Goal: Task Accomplishment & Management: Complete application form

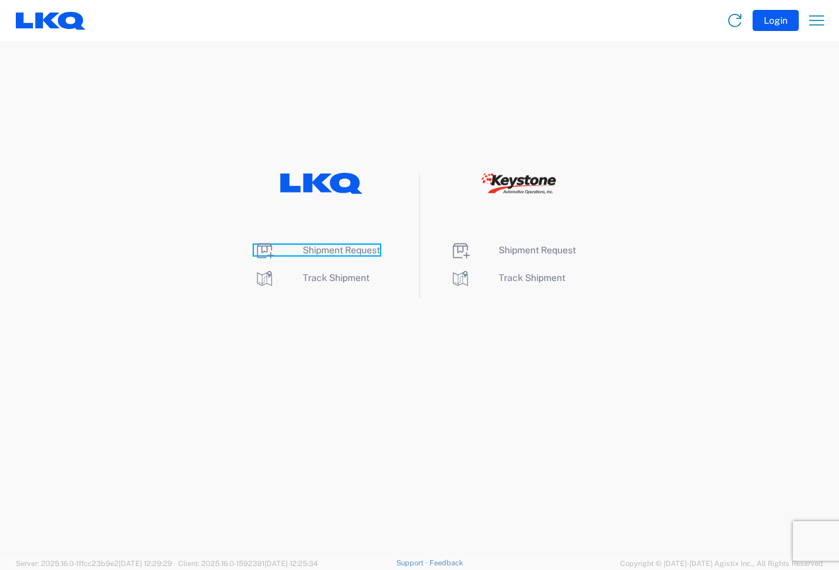
click at [351, 246] on span "Shipment Request" at bounding box center [341, 250] width 77 height 11
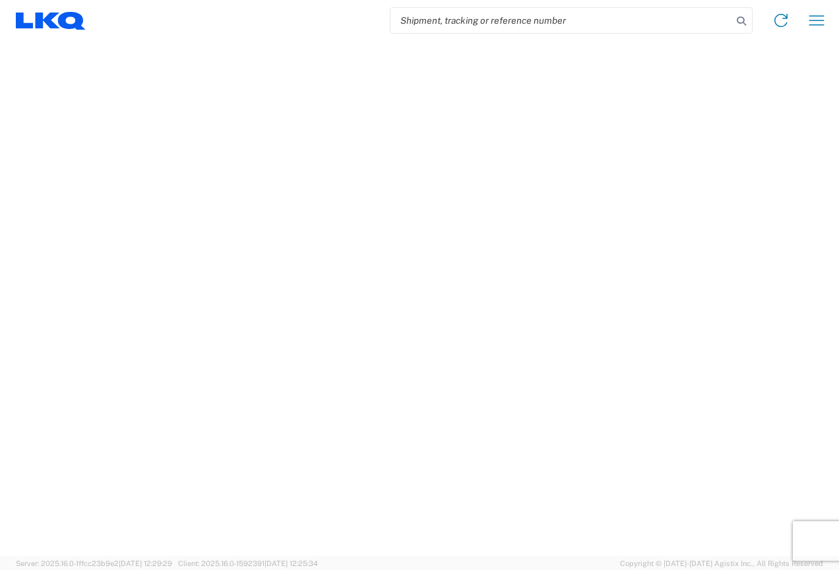
select select "FULL"
select select "LBS"
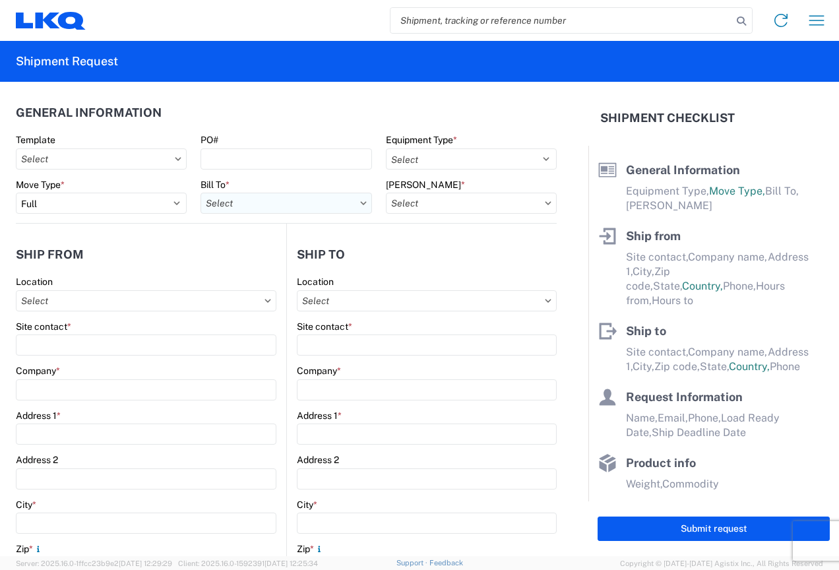
click at [272, 206] on input "Bill To *" at bounding box center [285, 203] width 171 height 21
type input "3370"
click at [249, 262] on div "3370 - [GEOGRAPHIC_DATA]" at bounding box center [315, 261] width 231 height 21
type input "3370 - [GEOGRAPHIC_DATA]"
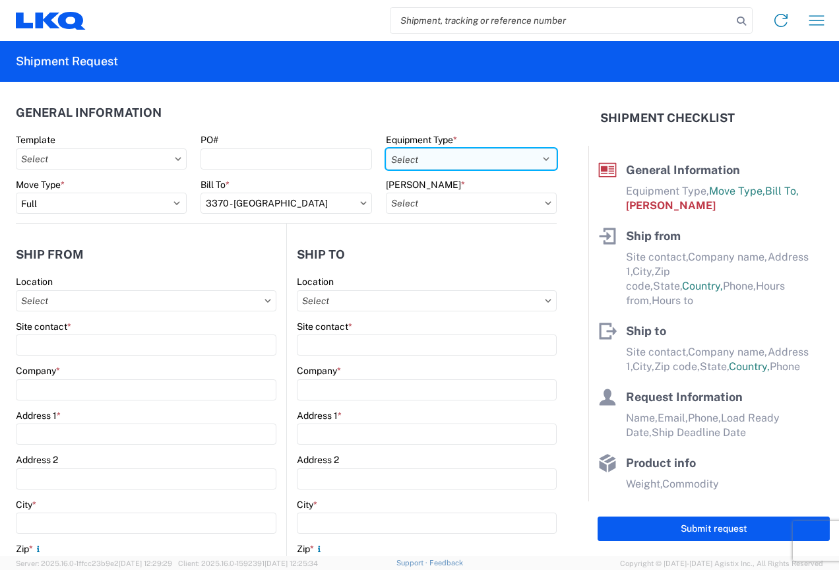
click at [477, 164] on select "Select 53’ Dry Van Flatbed Dropdeck (van) Lowboy (flatbed) Rail" at bounding box center [471, 158] width 171 height 21
select select "STDV"
click at [386, 148] on select "Select 53’ Dry Van Flatbed Dropdeck (van) Lowboy (flatbed) Rail" at bounding box center [471, 158] width 171 height 21
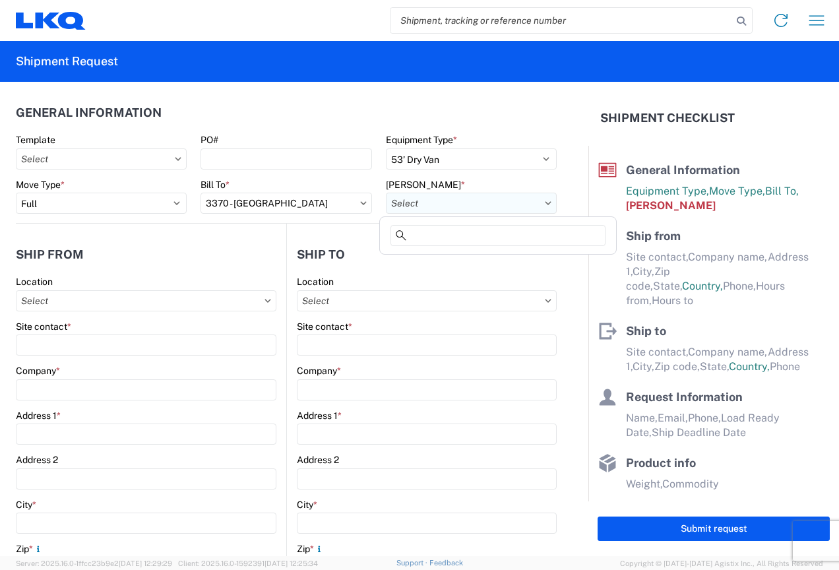
click at [464, 204] on input "Bill Code *" at bounding box center [471, 203] width 171 height 21
click at [473, 274] on div "3370-6300-66000-0000 - 3370 Freight Out" at bounding box center [497, 282] width 231 height 21
type input "3370-6300-66000-0000 - 3370 Freight Out"
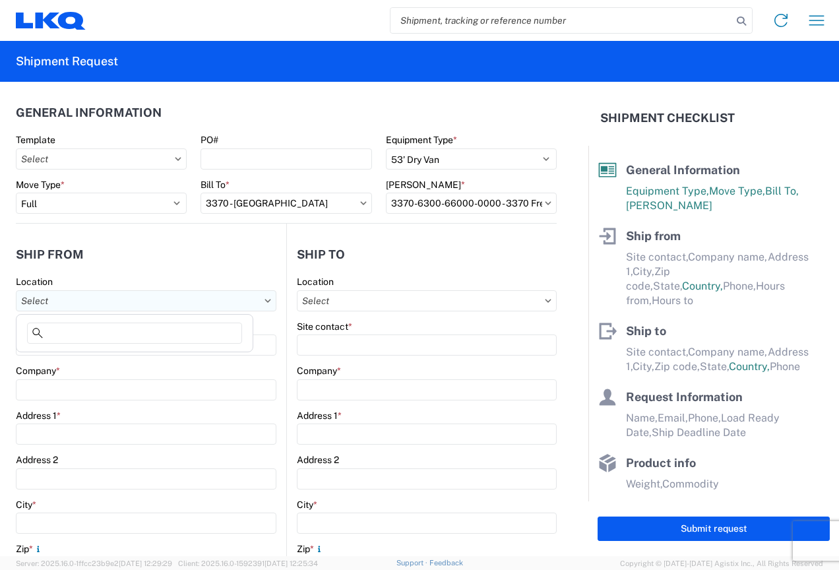
click at [119, 297] on input "Location" at bounding box center [146, 300] width 260 height 21
type input "3370"
click at [106, 358] on div "3370 - Grand Rapids" at bounding box center [134, 359] width 231 height 21
type input "3370 - Grand Rapids"
type input "FinishMaster [GEOGRAPHIC_DATA]"
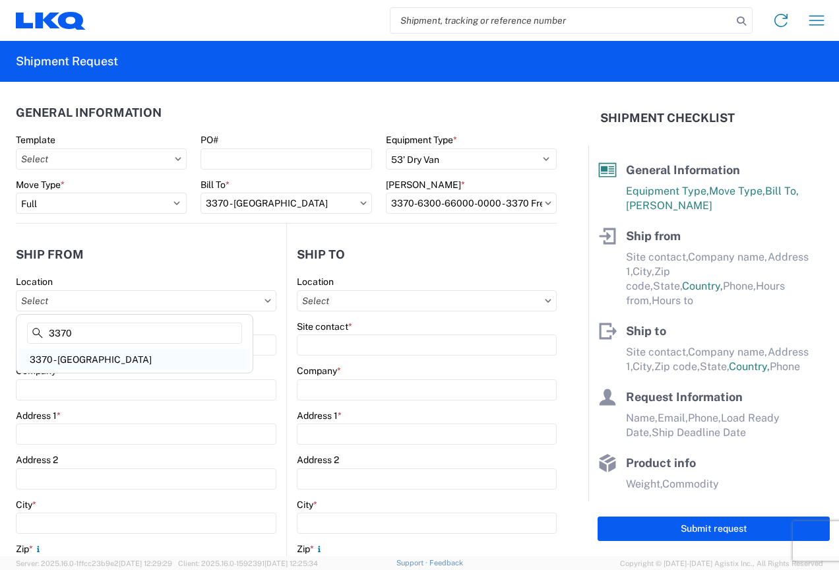
type input "[STREET_ADDRESS]"
type input "Grand Rapids"
type input "49512"
select select "MI"
select select "US"
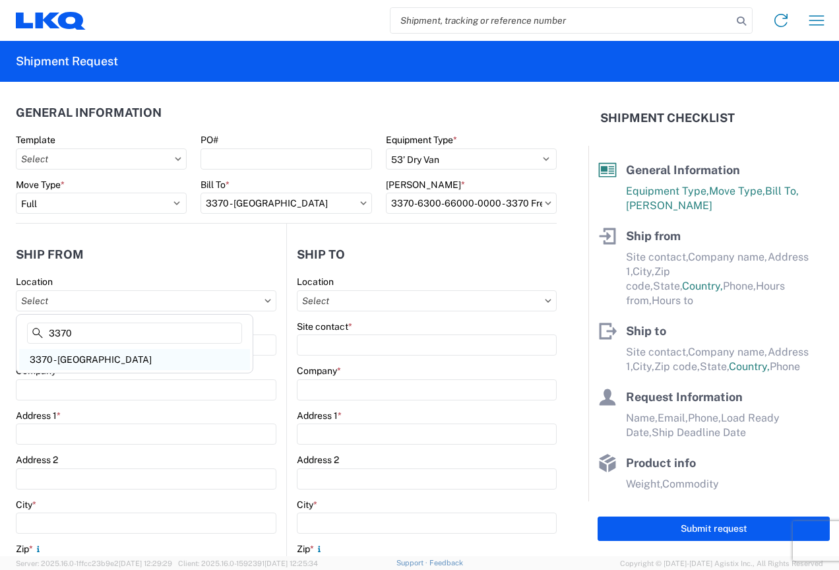
type input "[PHONE_NUMBER]"
type input "08:00"
type input "02:00"
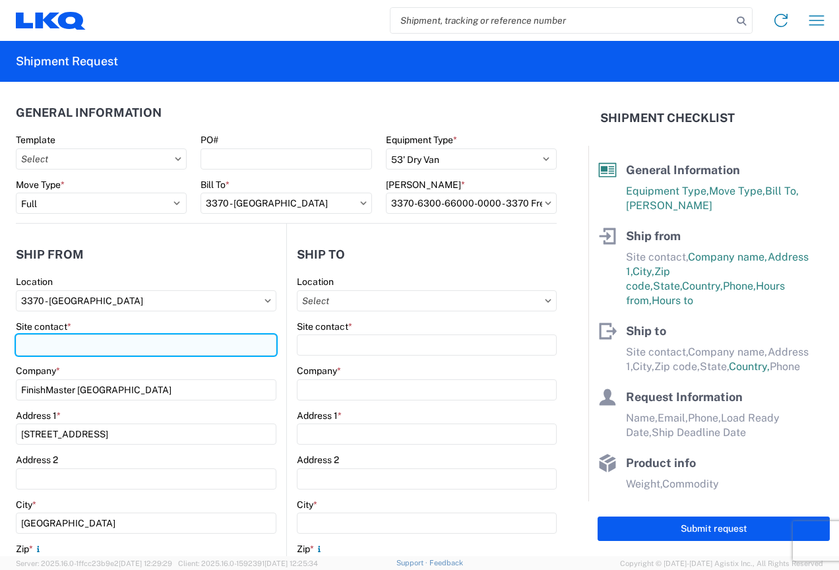
click at [110, 351] on input "Site contact *" at bounding box center [146, 344] width 260 height 21
type input "Joshua Vrooman"
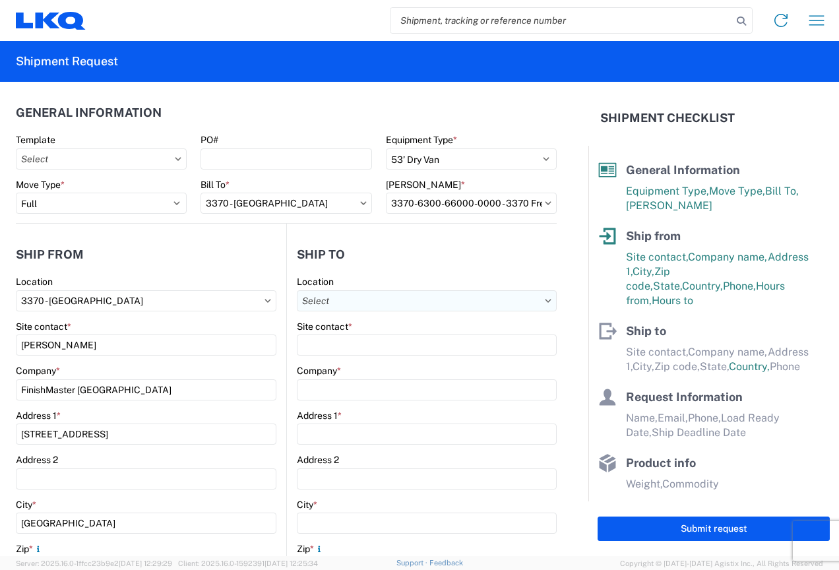
click at [400, 295] on input "Location" at bounding box center [427, 300] width 260 height 21
type input "3051"
click at [340, 353] on div "3051 - Alsip" at bounding box center [410, 359] width 231 height 21
type input "3051 - Alsip"
type input "3051 Alsip"
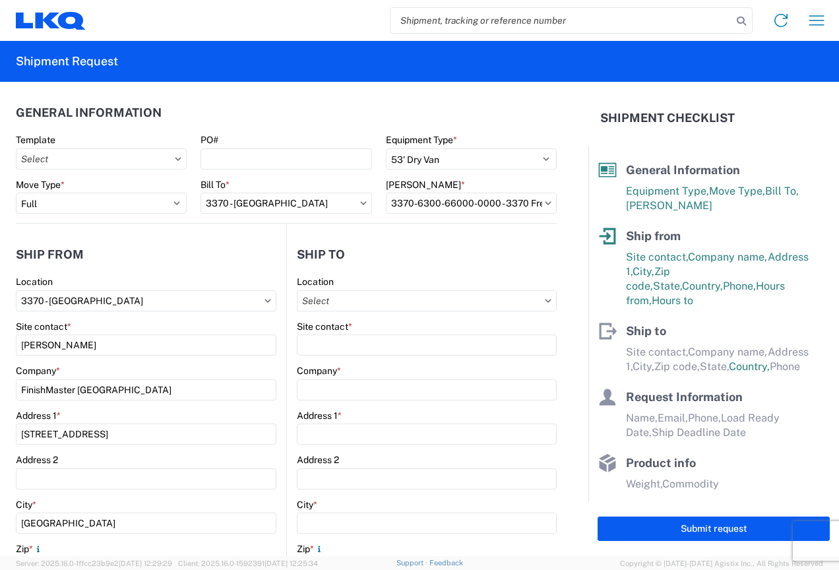
type input "5100 W 123rd St Suite B"
type input "Alsip"
type input "60803"
select select "IL"
select select "US"
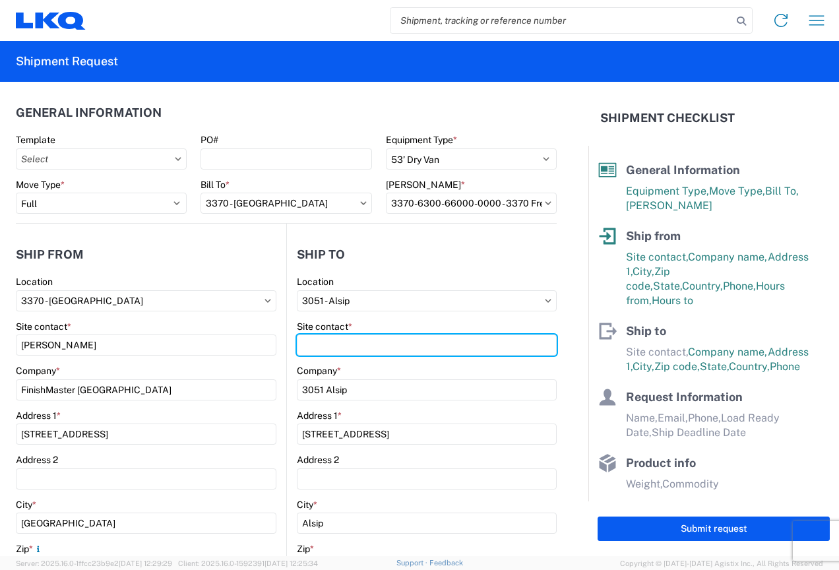
click at [340, 353] on input "Site contact *" at bounding box center [427, 344] width 260 height 21
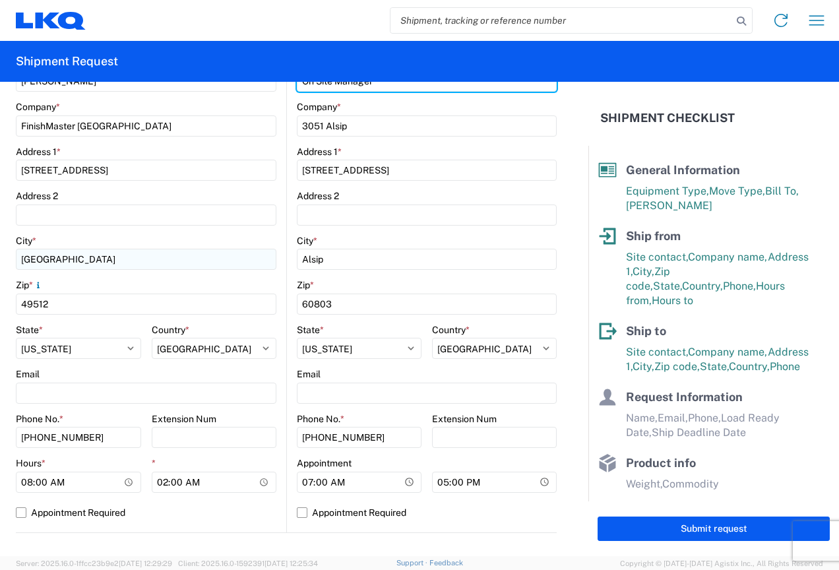
scroll to position [330, 0]
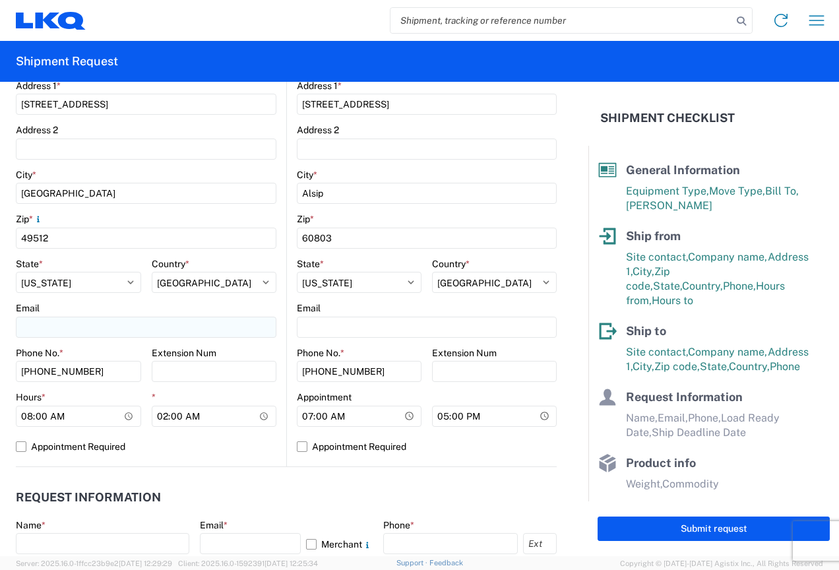
type input "On Site Manager"
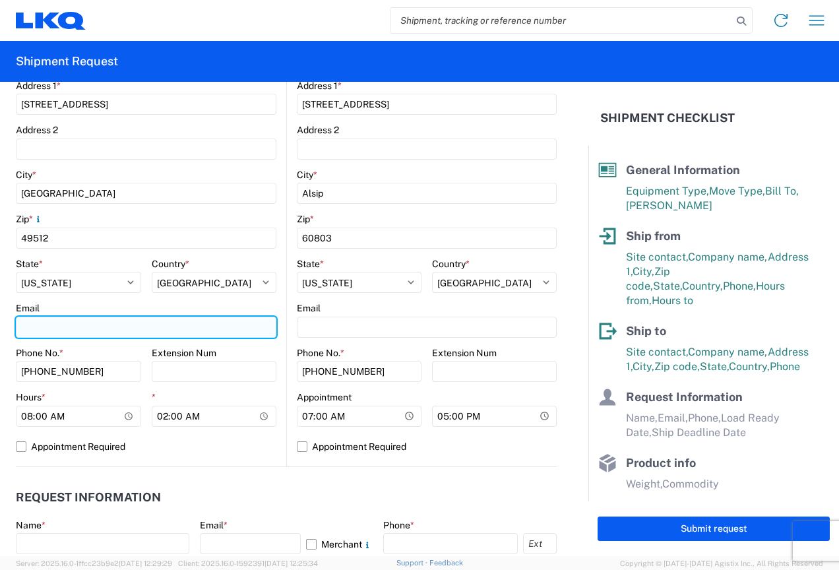
click at [58, 330] on input "Email" at bounding box center [146, 327] width 260 height 21
type input "jxvrooman@lkqcorp.com"
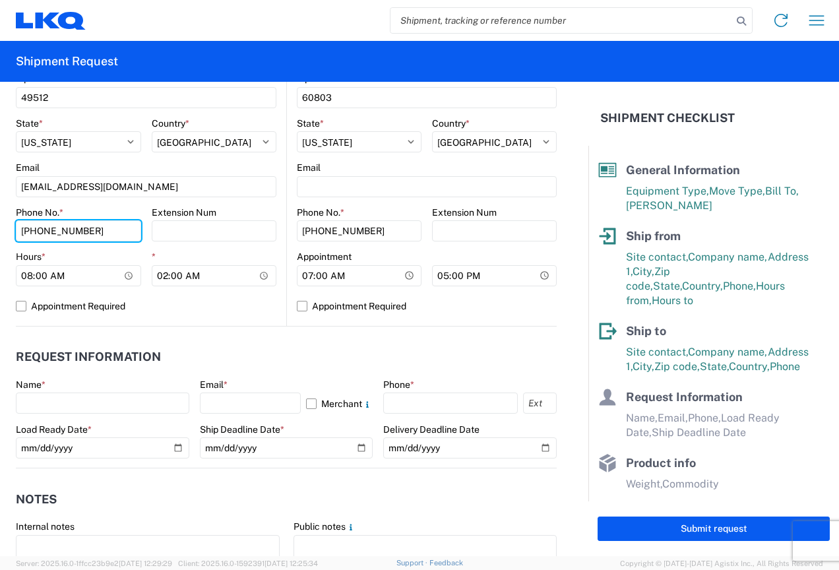
scroll to position [528, 0]
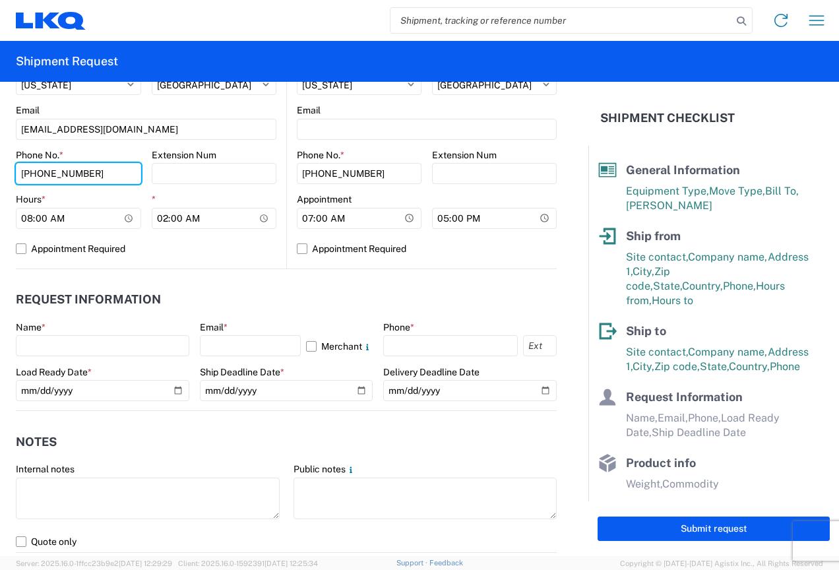
type input "616-552-6181"
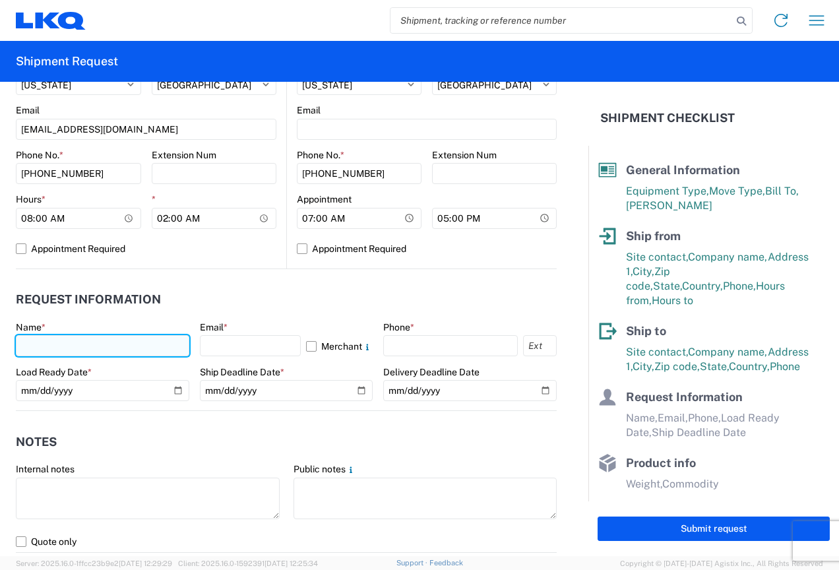
click at [77, 350] on input "text" at bounding box center [102, 345] width 173 height 21
type input "Joshua Vrooman"
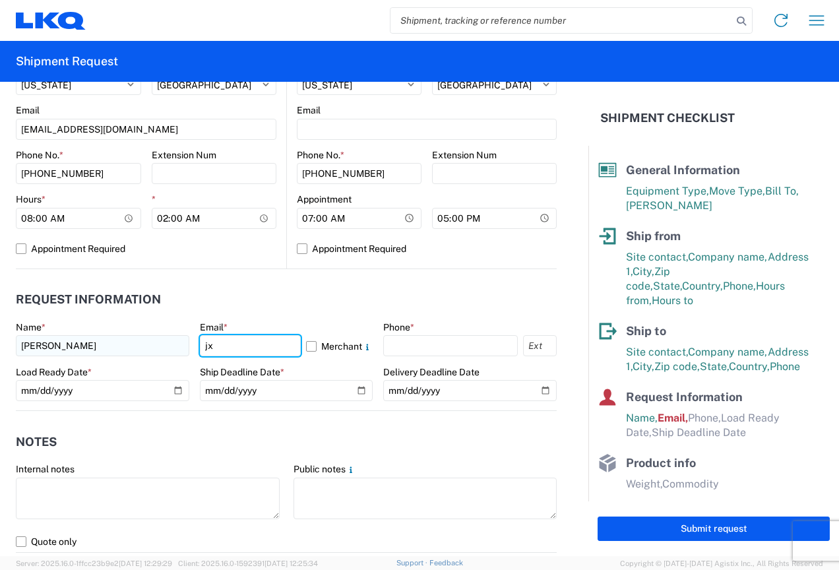
type input "jxvrooman@lkqcorp.com"
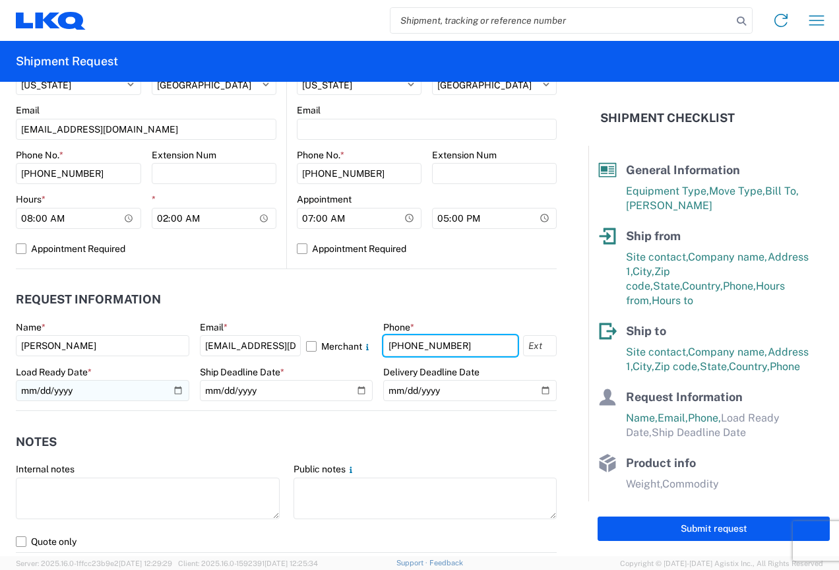
type input "616-552-6181"
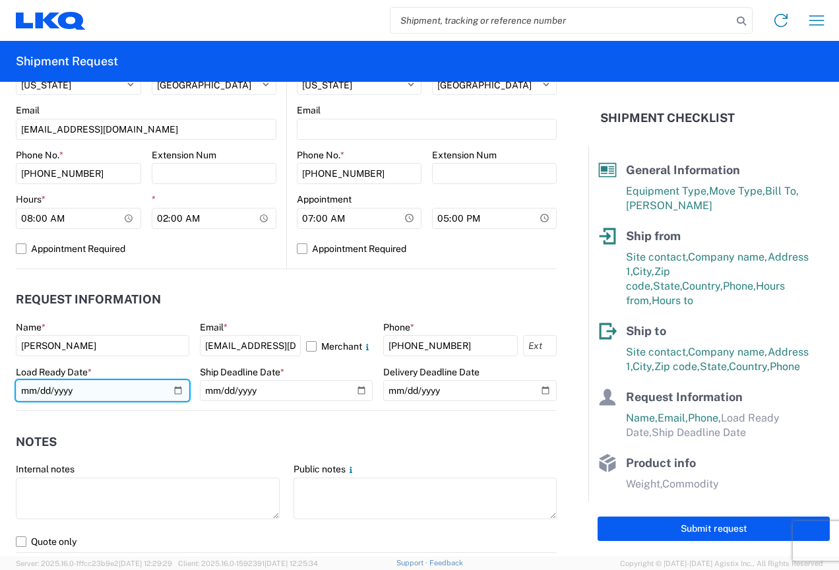
click at [175, 388] on input "date" at bounding box center [102, 390] width 173 height 21
type input "2025-08-14"
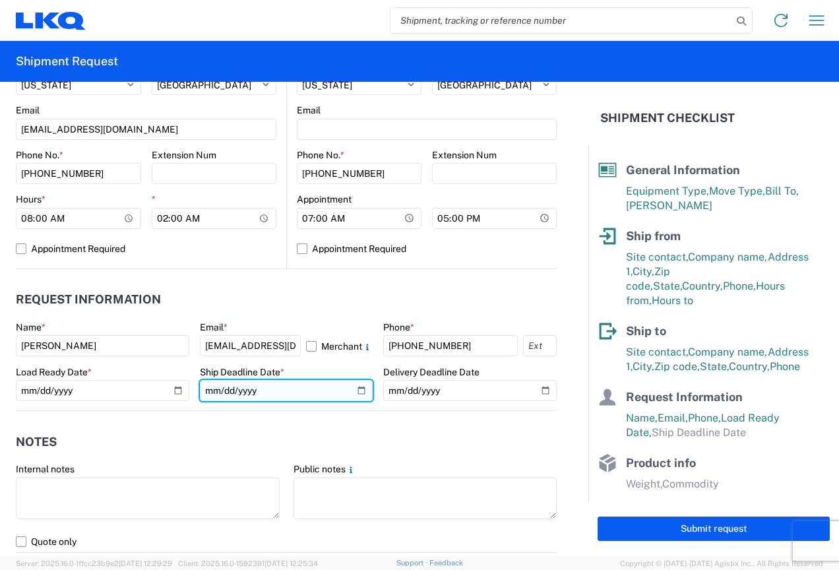
click at [356, 396] on input "date" at bounding box center [286, 390] width 173 height 21
type input "2025-08-14"
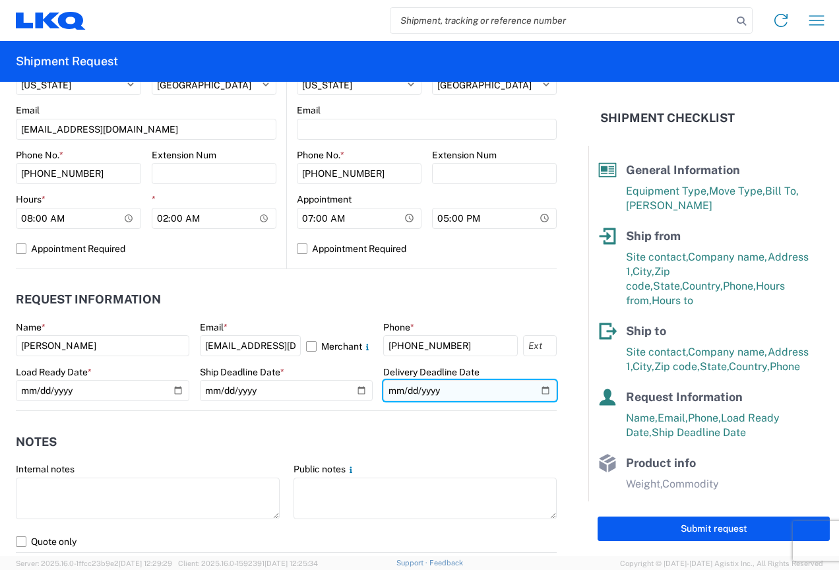
click at [530, 390] on input "date" at bounding box center [469, 390] width 173 height 21
type input "2025-08-15"
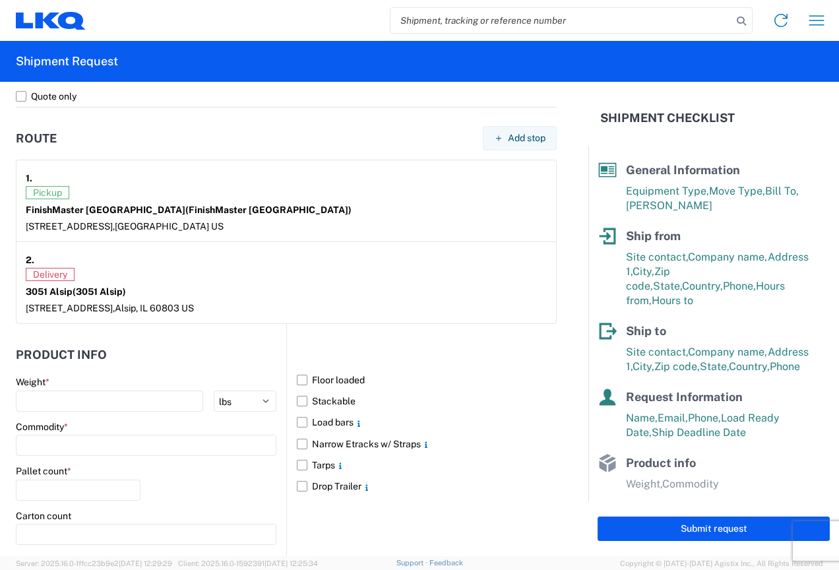
scroll to position [989, 0]
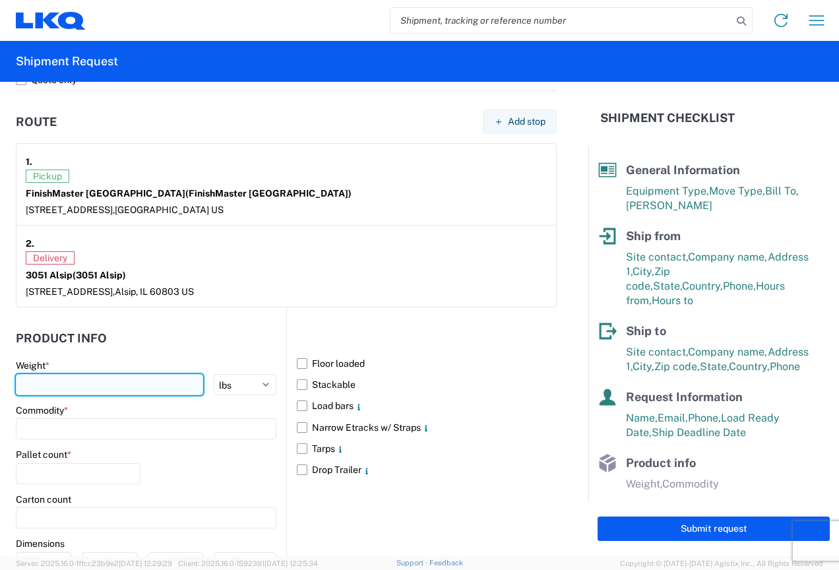
click at [123, 388] on input "number" at bounding box center [109, 384] width 187 height 21
type input "40384"
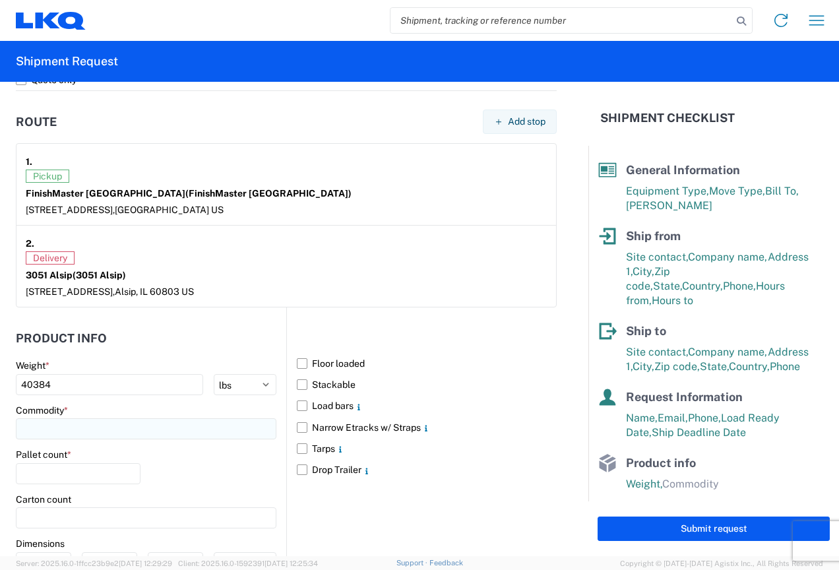
click at [83, 425] on input at bounding box center [146, 428] width 260 height 21
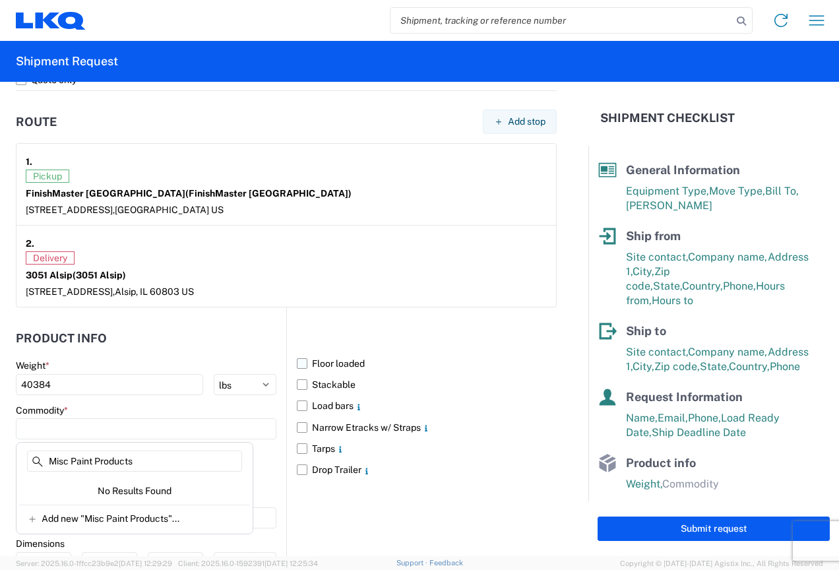
type input "Misc Paint Products"
click at [299, 367] on label "Floor loaded" at bounding box center [427, 363] width 260 height 21
click at [0, 0] on input "Floor loaded" at bounding box center [0, 0] width 0 height 0
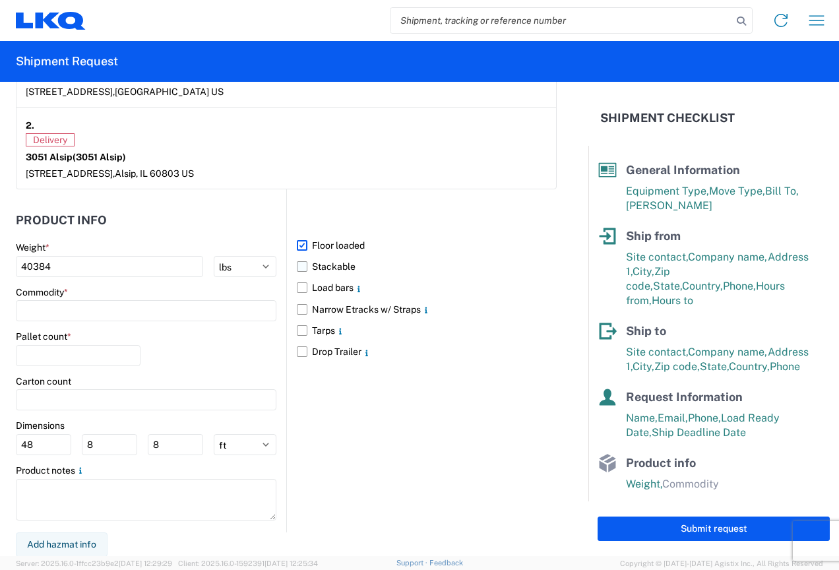
scroll to position [1108, 0]
click at [57, 313] on input at bounding box center [146, 309] width 260 height 21
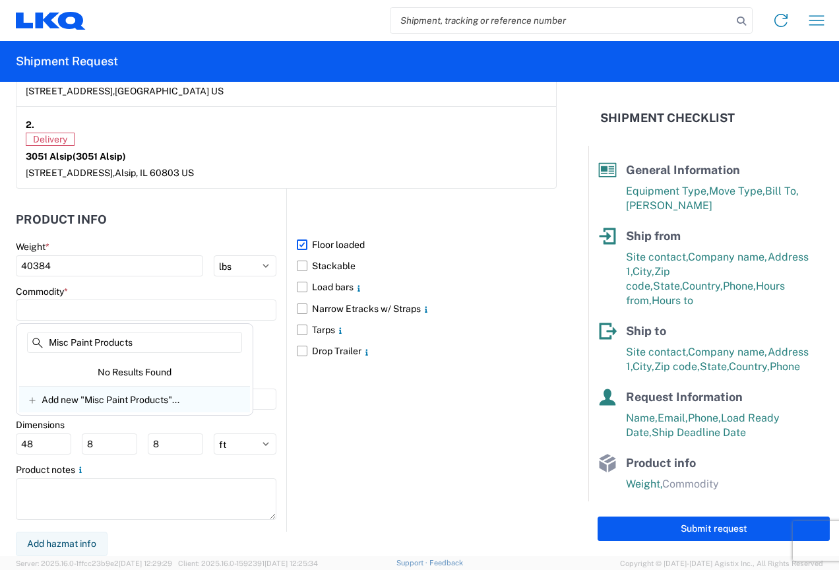
type input "Misc Paint Products"
click at [86, 394] on span "Add new "Misc Paint Products"..." at bounding box center [111, 400] width 138 height 12
type input "Misc Paint Products"
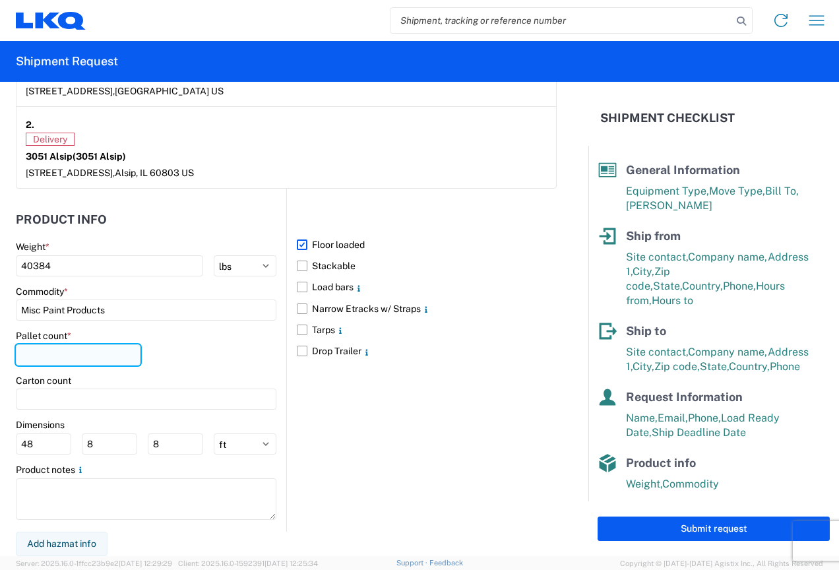
click at [43, 353] on input "number" at bounding box center [78, 354] width 125 height 21
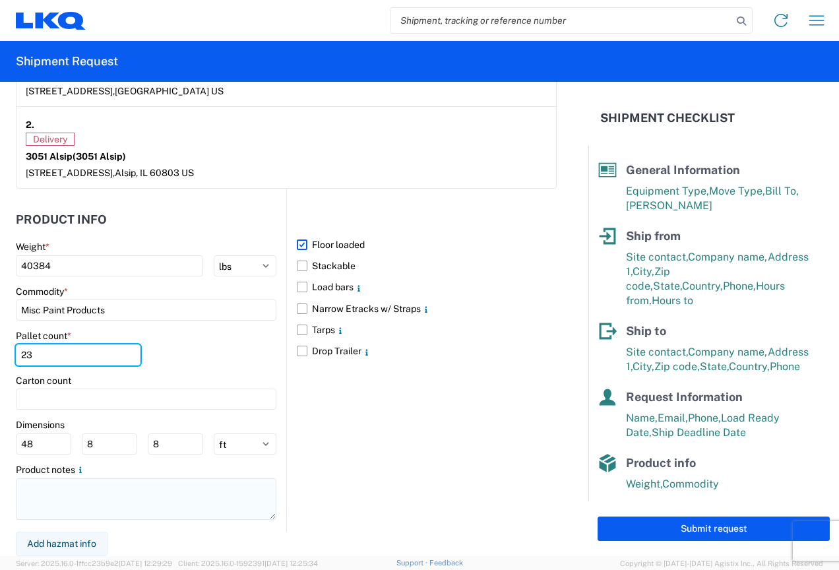
type input "23"
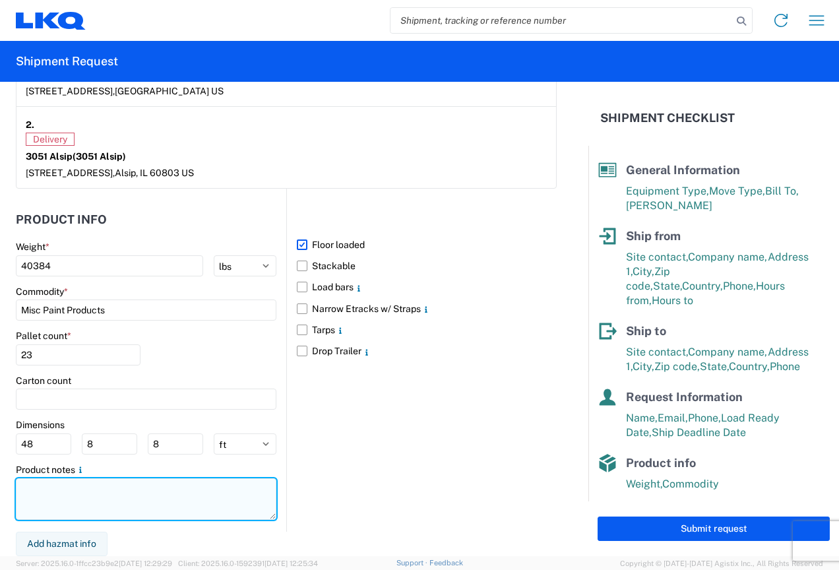
click at [63, 488] on textarea at bounding box center [146, 499] width 260 height 42
type textarea "Hazmat Included"
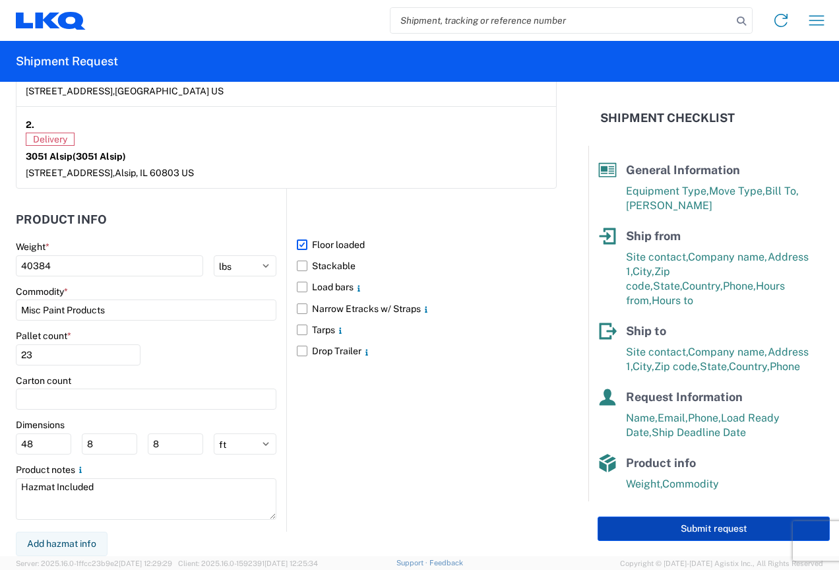
click at [664, 524] on button "Submit request" at bounding box center [713, 528] width 232 height 24
select select "US"
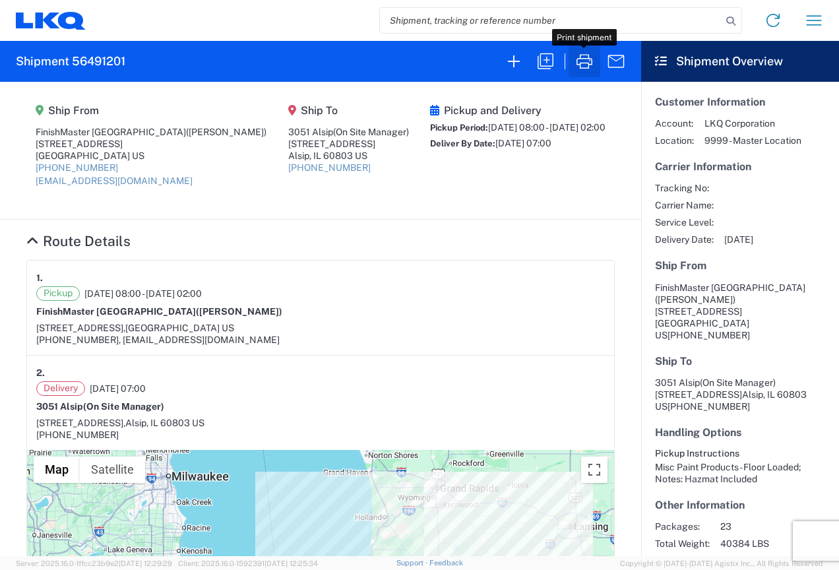
click at [590, 63] on icon "button" at bounding box center [584, 61] width 21 height 21
